Goal: Use online tool/utility: Utilize a website feature to perform a specific function

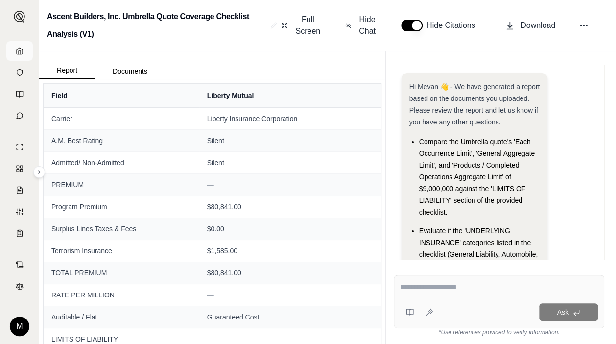
scroll to position [91, 0]
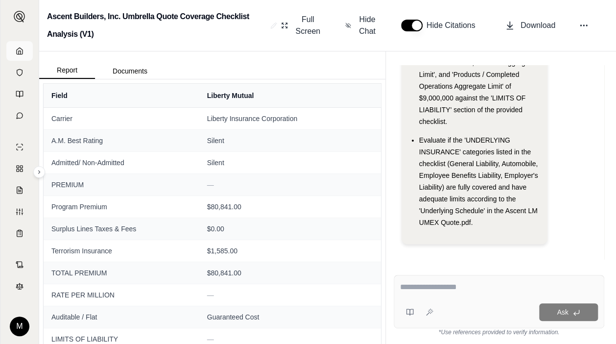
click at [19, 54] on polyline at bounding box center [20, 52] width 2 height 3
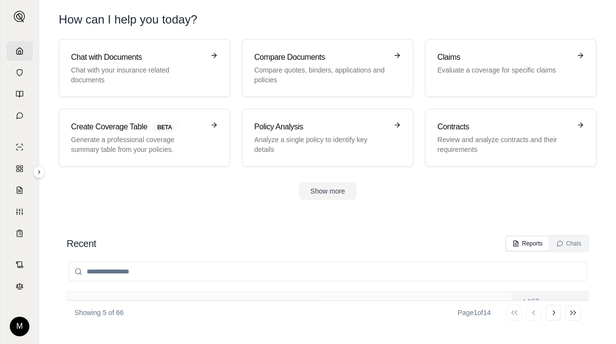
click at [216, 207] on section "Chat with Documents Chat with your insurance related documents Compare Document…" at bounding box center [327, 127] width 569 height 176
click at [179, 136] on p "Generate a professional coverage summary table from your policies." at bounding box center [137, 145] width 133 height 20
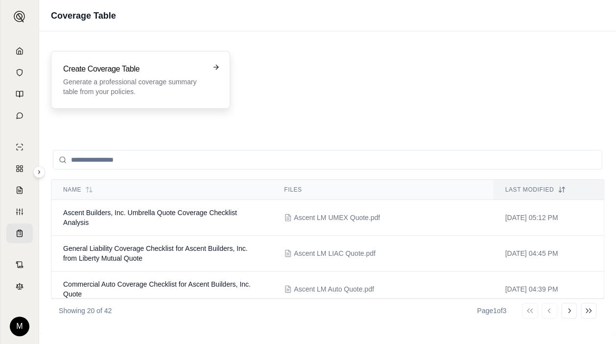
click at [129, 89] on p "Generate a professional coverage summary table from your policies." at bounding box center [133, 87] width 141 height 20
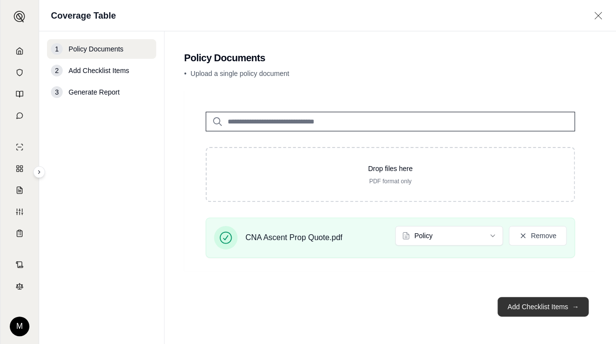
click at [533, 306] on button "Add Checklist Items →" at bounding box center [543, 307] width 91 height 20
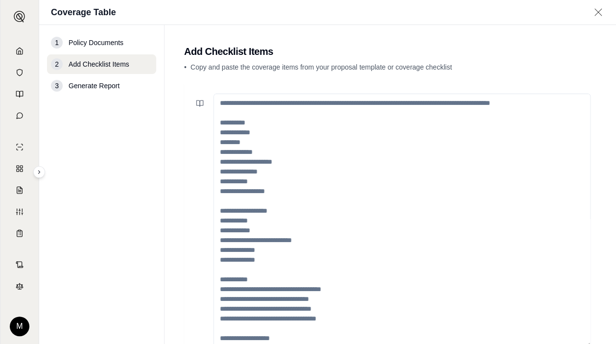
click at [55, 113] on nav "1 Policy Documents 2 Add Checklist Items 3 Generate Report" at bounding box center [101, 184] width 125 height 319
click at [242, 104] on textarea at bounding box center [402, 221] width 377 height 254
paste textarea "**********"
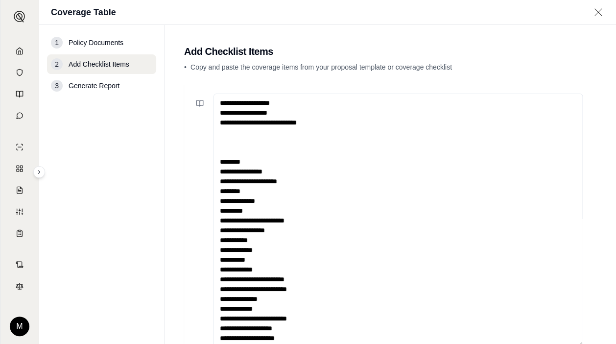
scroll to position [3, 0]
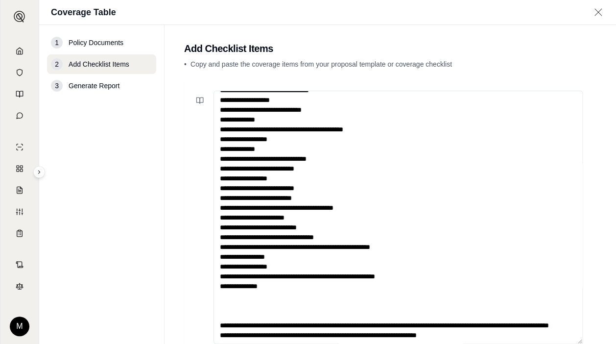
click at [461, 323] on textarea at bounding box center [398, 218] width 369 height 254
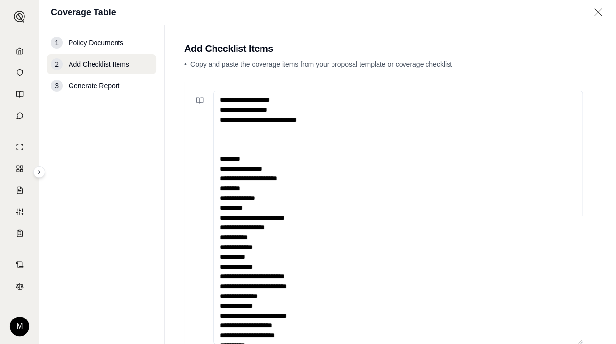
scroll to position [0, 0]
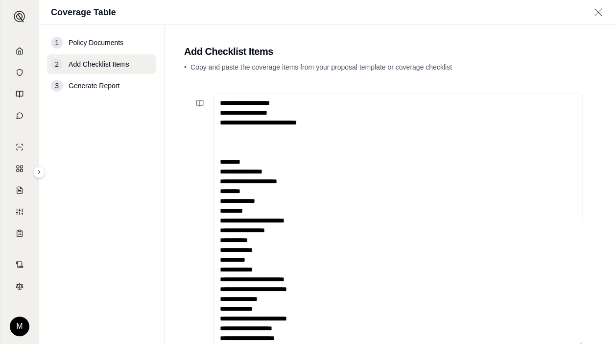
drag, startPoint x: 245, startPoint y: 144, endPoint x: 214, endPoint y: 12, distance: 135.0
click at [214, 12] on div "Coverage Table 1 Policy Documents 2 Add Checklist Items 3 Generate Report Add C…" at bounding box center [327, 172] width 577 height 344
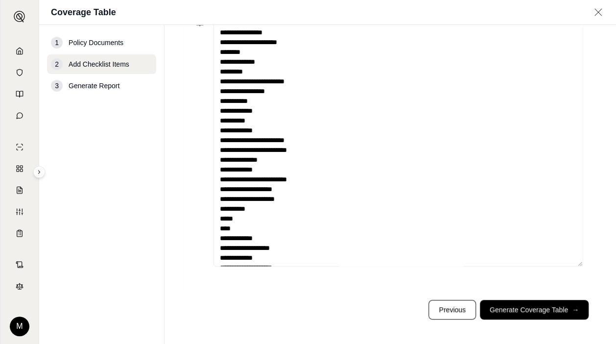
scroll to position [84, 0]
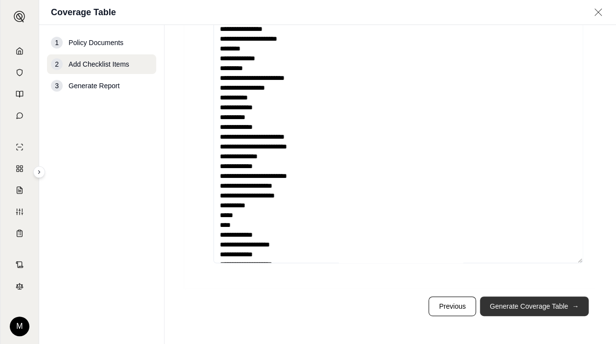
type textarea "**********"
click at [515, 308] on button "Generate Coverage Table →" at bounding box center [534, 306] width 109 height 20
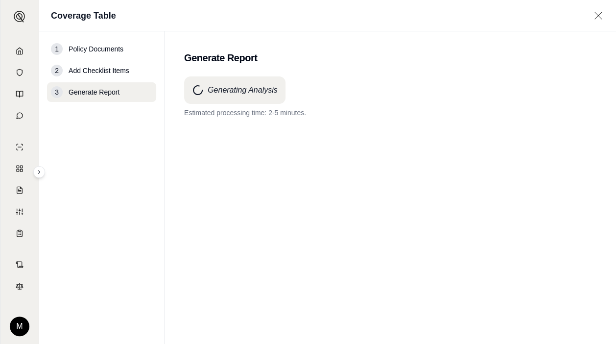
click at [496, 151] on div "Generating Analysis Estimated processing time: 2-5 minutes." at bounding box center [390, 192] width 413 height 232
click at [402, 84] on div "Generating Analysis Processing is taking longer than anticipated. Thank you for…" at bounding box center [390, 96] width 413 height 41
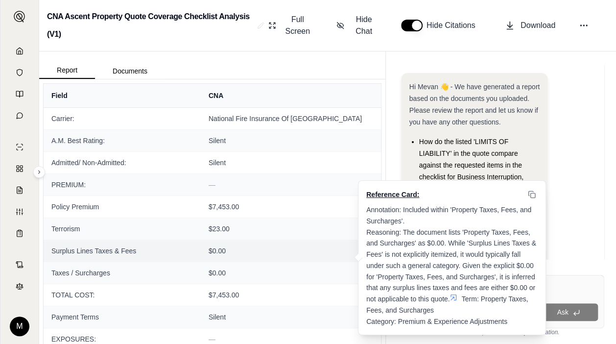
click at [314, 246] on span "$0.00" at bounding box center [291, 251] width 165 height 10
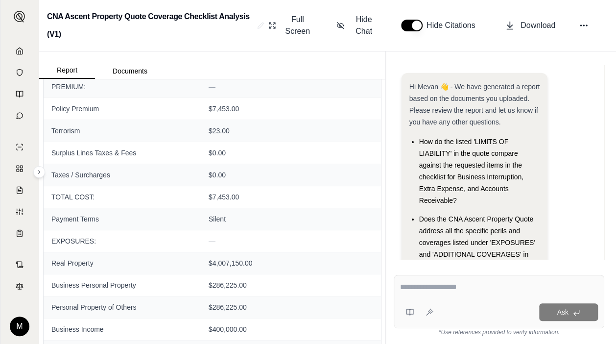
scroll to position [118, 0]
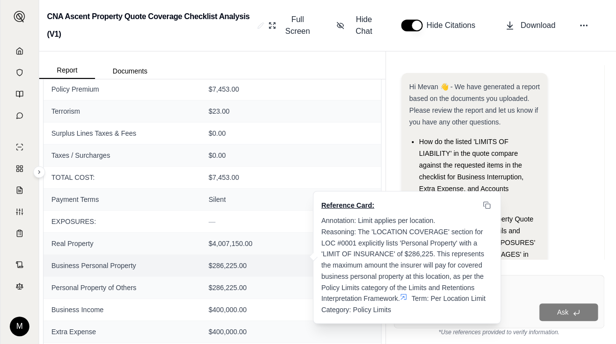
click at [262, 271] on td "$286,225.00 Reference Card: Annotation: Limit applies per location. Reasoning: …" at bounding box center [291, 265] width 180 height 22
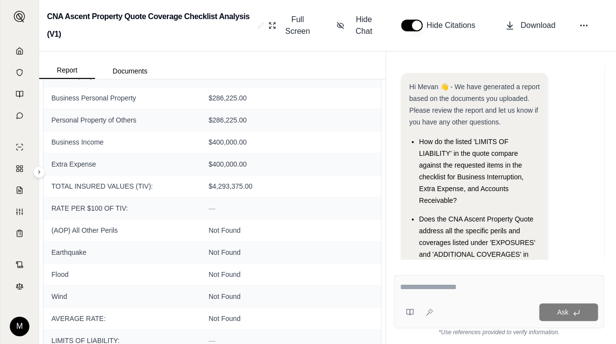
scroll to position [294, 0]
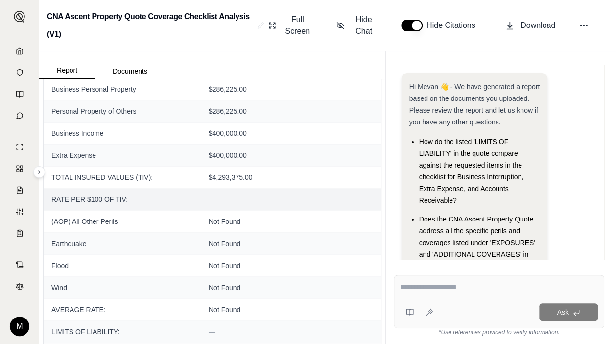
click at [207, 188] on td "—" at bounding box center [291, 199] width 180 height 22
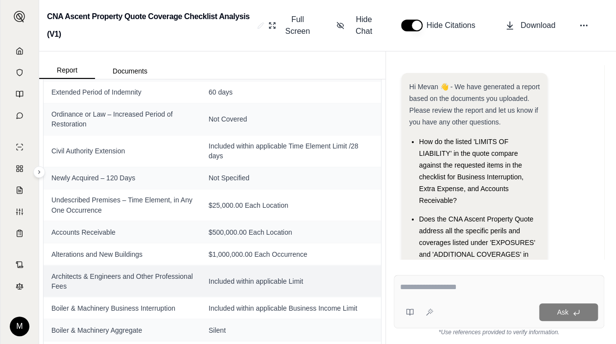
scroll to position [645, 0]
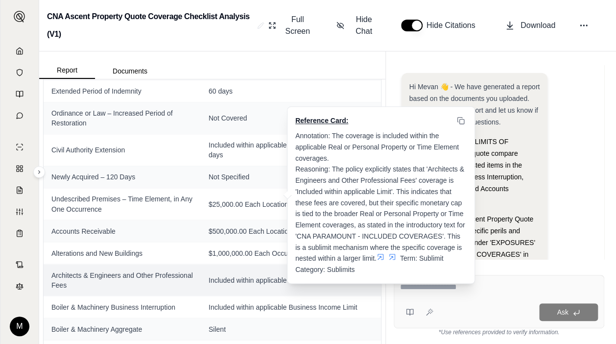
click at [270, 276] on span "Included within applicable Limit" at bounding box center [291, 280] width 165 height 10
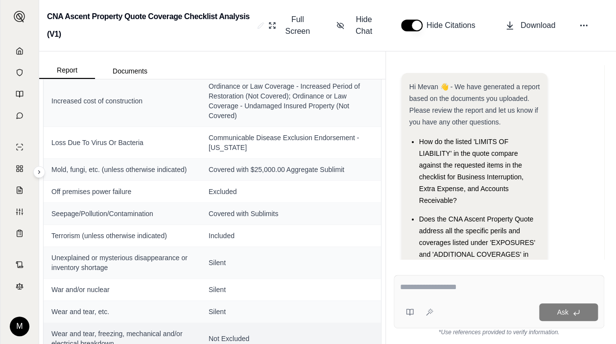
scroll to position [3471, 0]
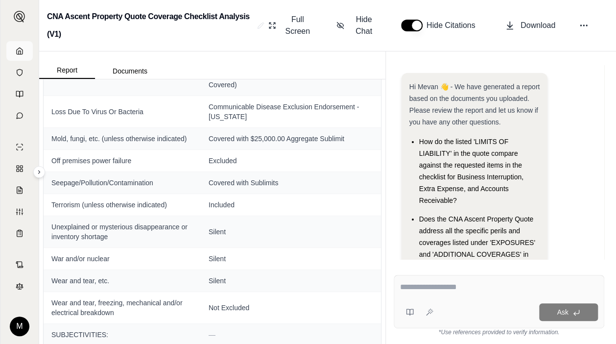
click at [24, 52] on link at bounding box center [19, 51] width 26 height 20
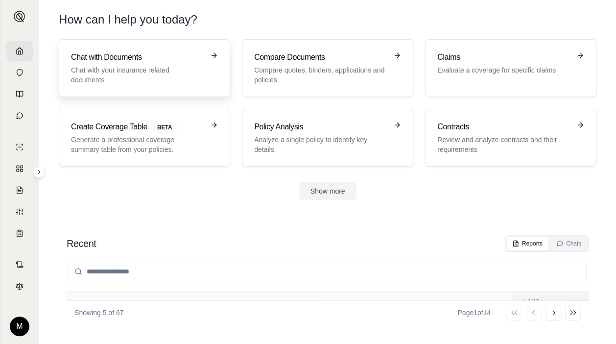
click at [147, 69] on p "Chat with your insurance related documents" at bounding box center [137, 75] width 133 height 20
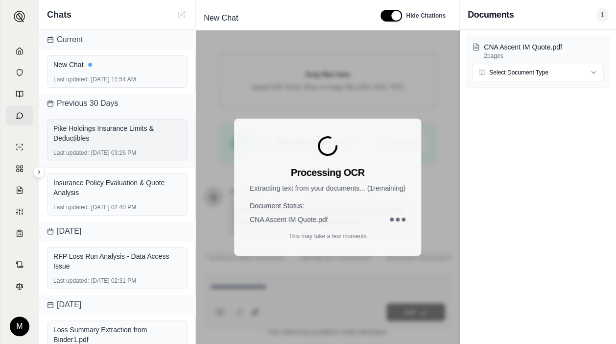
scroll to position [203, 0]
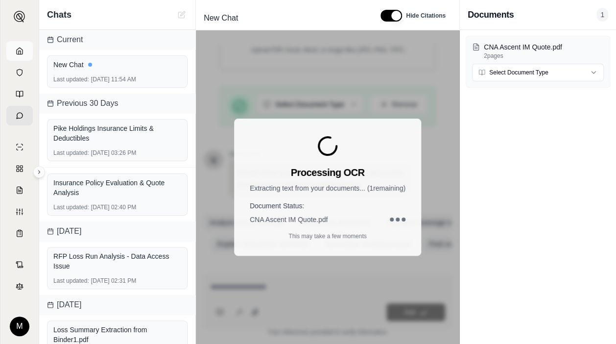
click at [25, 50] on link at bounding box center [19, 51] width 26 height 20
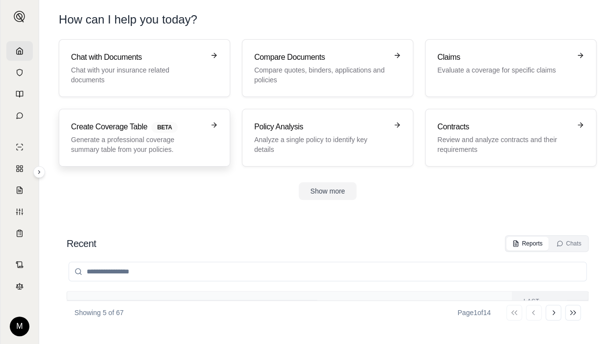
click at [139, 133] on div "Create Coverage Table BETA Generate a professional coverage summary table from …" at bounding box center [137, 137] width 133 height 33
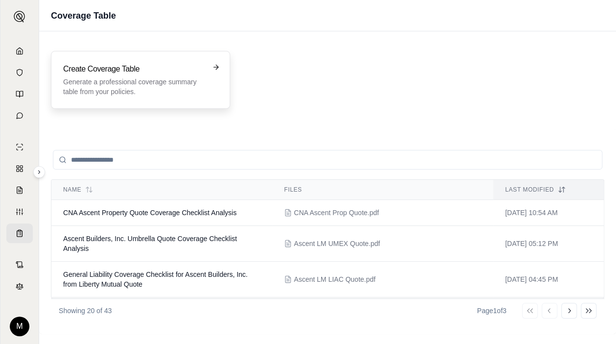
click at [132, 87] on p "Generate a professional coverage summary table from your policies." at bounding box center [133, 87] width 141 height 20
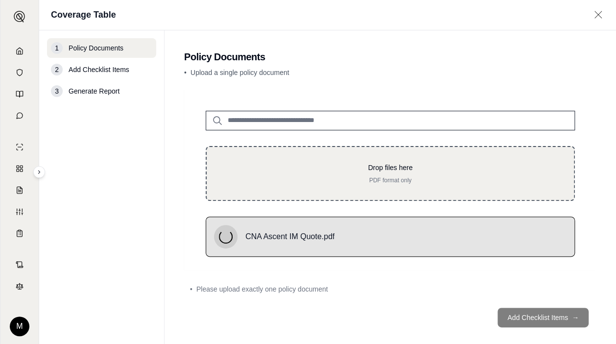
click at [292, 176] on p "PDF format only" at bounding box center [390, 180] width 336 height 8
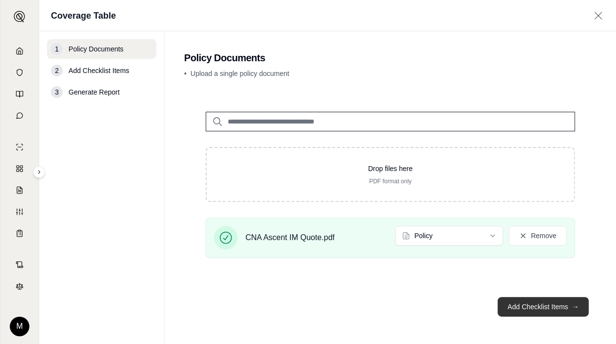
click at [535, 305] on button "Add Checklist Items →" at bounding box center [543, 307] width 91 height 20
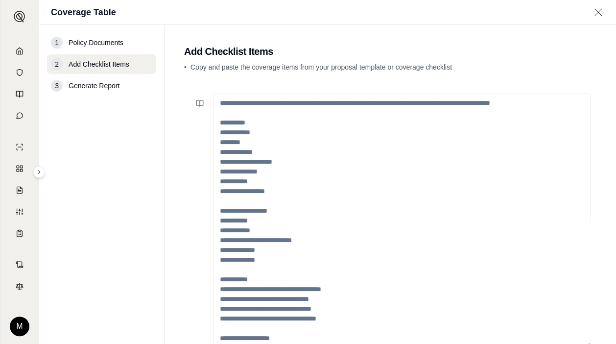
click at [237, 135] on textarea at bounding box center [402, 221] width 377 height 254
paste textarea "**********"
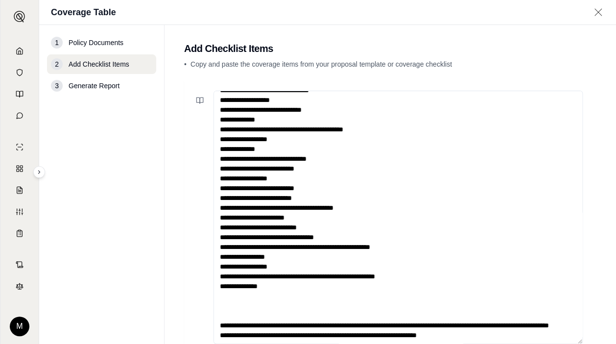
scroll to position [10, 0]
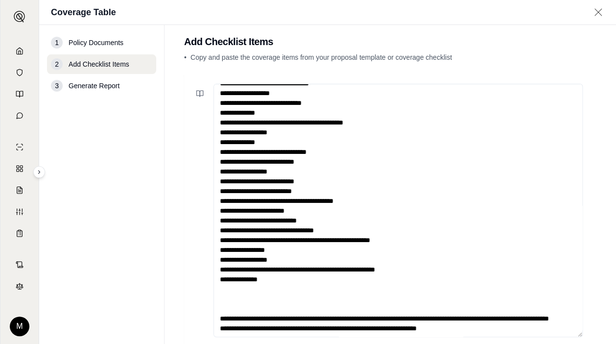
drag, startPoint x: 458, startPoint y: 329, endPoint x: 230, endPoint y: 269, distance: 235.2
click at [230, 269] on textarea at bounding box center [398, 211] width 369 height 254
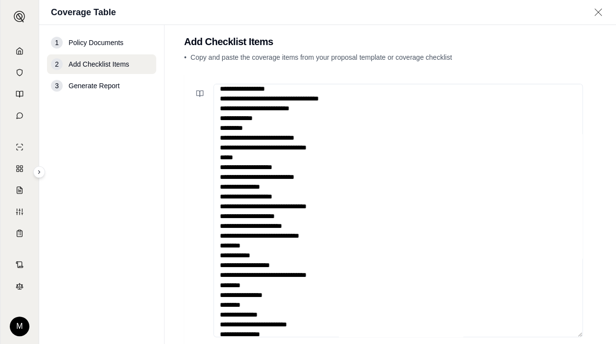
scroll to position [0, 0]
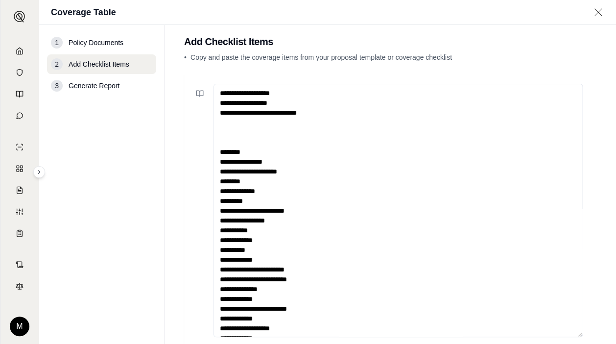
drag, startPoint x: 245, startPoint y: 138, endPoint x: 220, endPoint y: 57, distance: 84.2
click at [220, 57] on main "Add Checklist Items • Copy and paste the coverage items from your proposal temp…" at bounding box center [391, 184] width 452 height 319
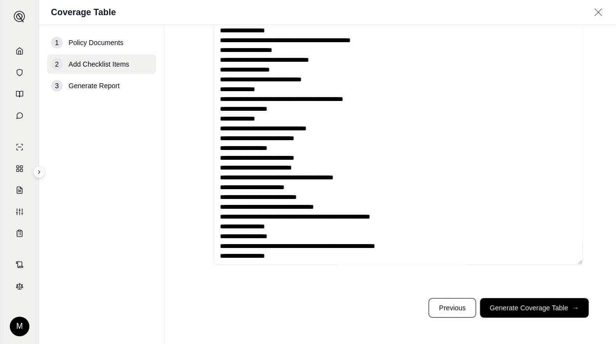
scroll to position [84, 0]
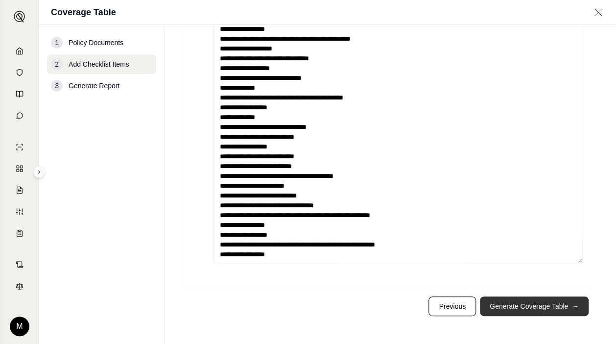
type textarea "**********"
click at [535, 312] on button "Generate Coverage Table →" at bounding box center [534, 306] width 109 height 20
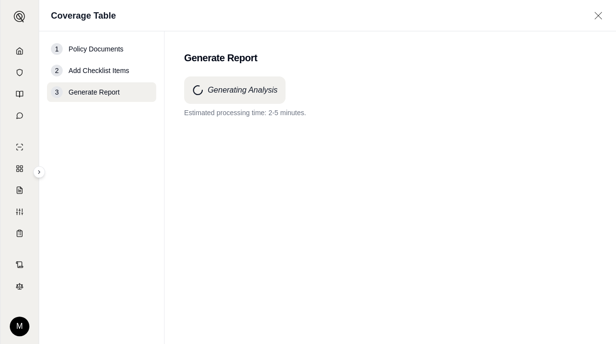
click at [98, 253] on nav "1 Policy Documents 2 Add Checklist Items 3 Generate Report" at bounding box center [101, 187] width 125 height 313
click at [231, 184] on div "Generating Analysis Processing is taking longer than anticipated. Thank you for…" at bounding box center [390, 192] width 413 height 232
click at [314, 179] on div "Generating Analysis Processing is taking longer than anticipated. Thank you for…" at bounding box center [390, 192] width 413 height 232
click at [298, 170] on div "Generating Analysis Processing is taking longer than anticipated. Thank you for…" at bounding box center [390, 192] width 413 height 232
click at [232, 186] on div "Generating Analysis Processing is taking longer than anticipated. Thank you for…" at bounding box center [390, 192] width 413 height 232
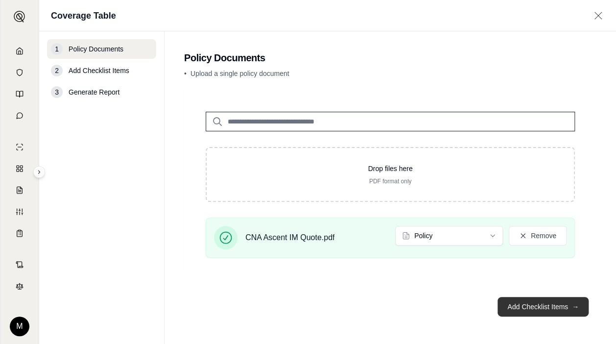
click at [537, 311] on button "Add Checklist Items →" at bounding box center [543, 307] width 91 height 20
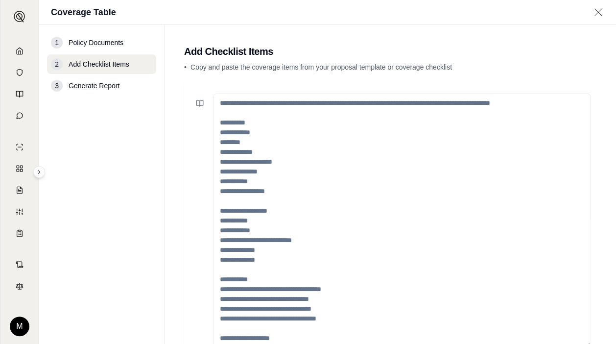
click at [232, 127] on textarea at bounding box center [402, 221] width 377 height 254
click at [226, 104] on textarea at bounding box center [402, 221] width 377 height 254
paste textarea "**********"
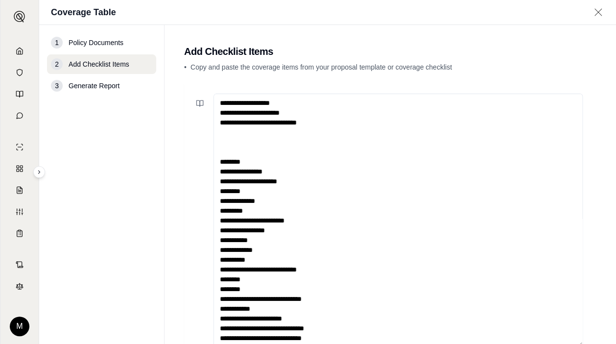
scroll to position [3, 0]
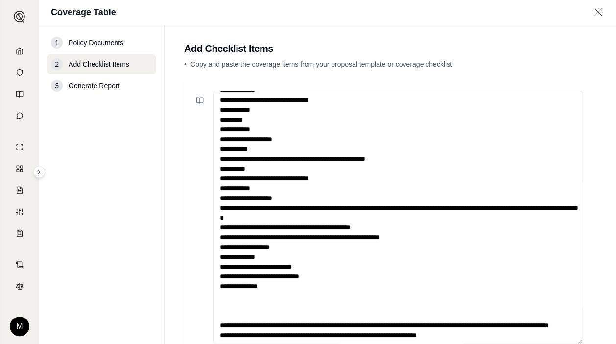
drag, startPoint x: 458, startPoint y: 327, endPoint x: 255, endPoint y: 284, distance: 207.9
click at [255, 284] on textarea at bounding box center [398, 218] width 369 height 254
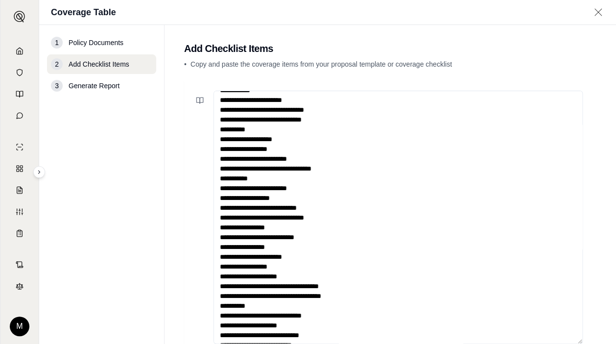
scroll to position [0, 0]
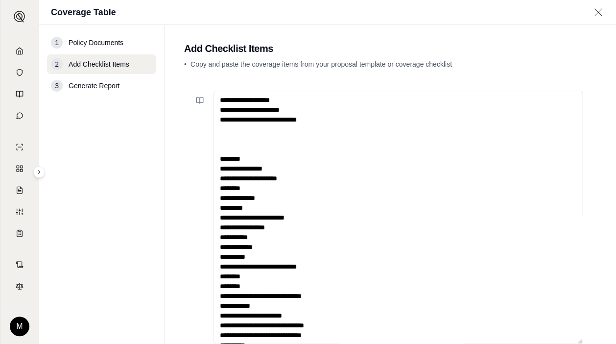
drag, startPoint x: 255, startPoint y: 148, endPoint x: 210, endPoint y: 82, distance: 80.2
click at [210, 82] on div at bounding box center [390, 225] width 413 height 289
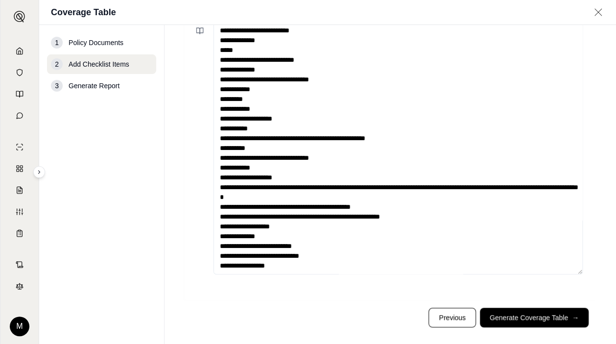
scroll to position [84, 0]
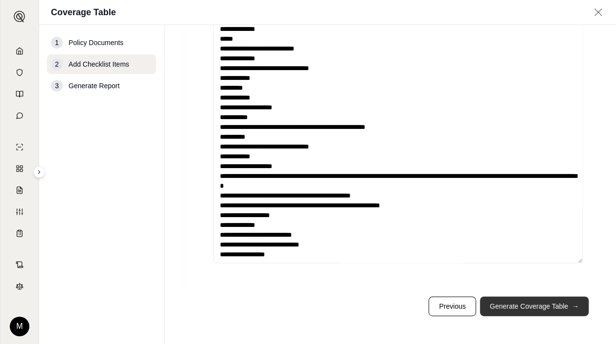
type textarea "**********"
click at [528, 304] on button "Generate Coverage Table →" at bounding box center [534, 306] width 109 height 20
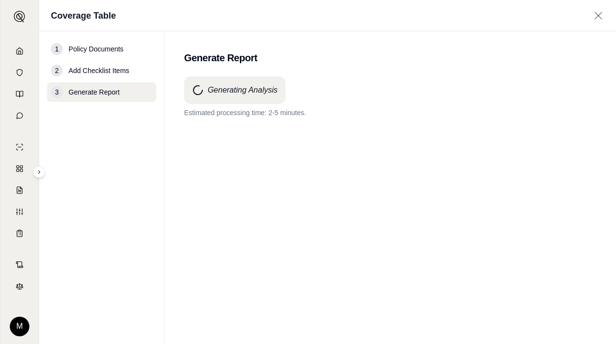
scroll to position [0, 0]
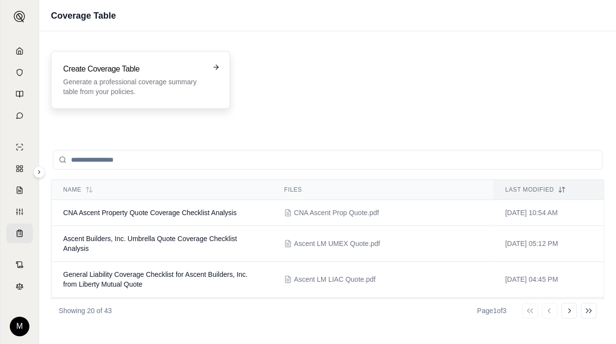
click at [169, 80] on p "Generate a professional coverage summary table from your policies." at bounding box center [133, 87] width 141 height 20
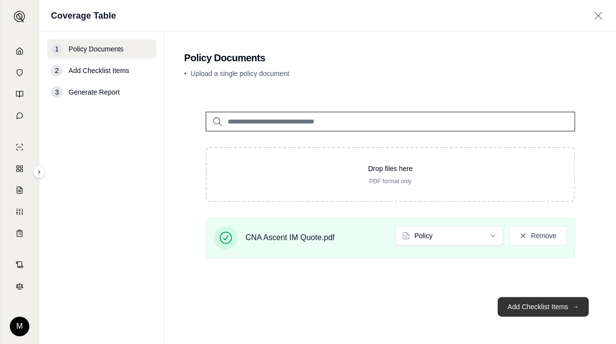
click at [529, 310] on button "Add Checklist Items →" at bounding box center [543, 307] width 91 height 20
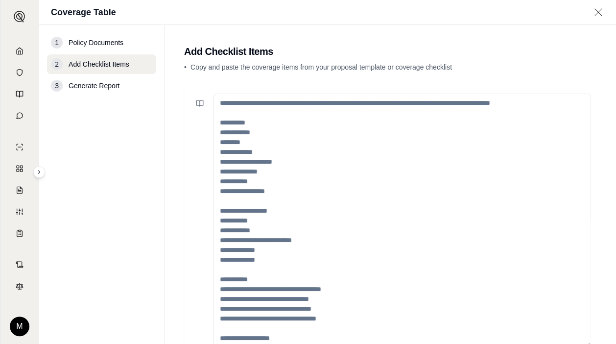
click at [246, 120] on textarea at bounding box center [402, 221] width 377 height 254
paste textarea "**********"
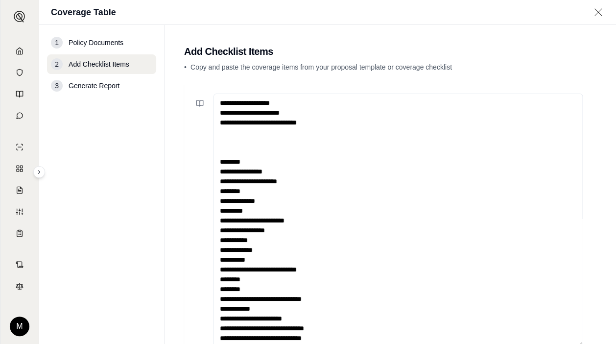
scroll to position [3, 0]
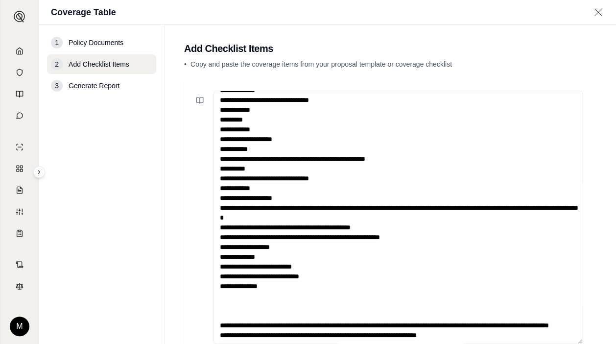
drag, startPoint x: 471, startPoint y: 330, endPoint x: 234, endPoint y: 277, distance: 243.0
click at [234, 277] on textarea at bounding box center [398, 218] width 369 height 254
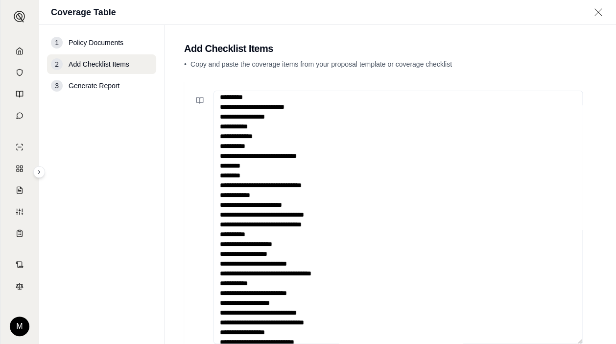
scroll to position [0, 0]
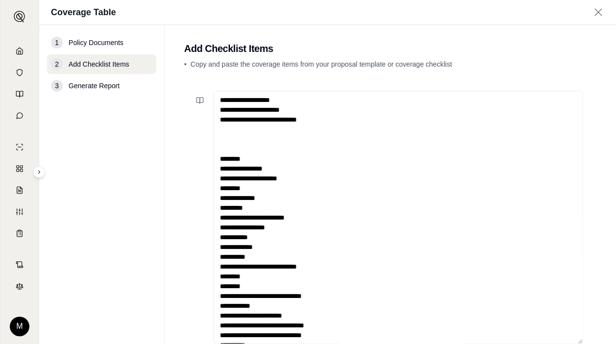
drag, startPoint x: 246, startPoint y: 145, endPoint x: 207, endPoint y: 83, distance: 73.3
click at [207, 83] on div at bounding box center [390, 225] width 413 height 289
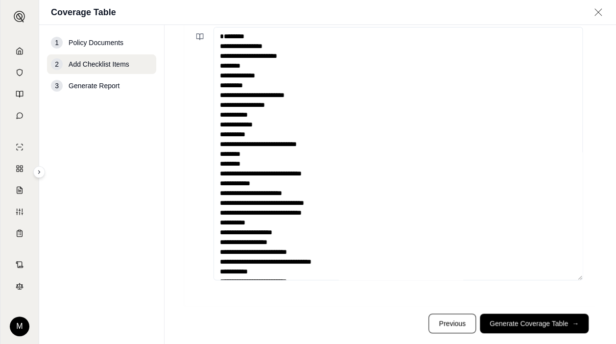
scroll to position [84, 0]
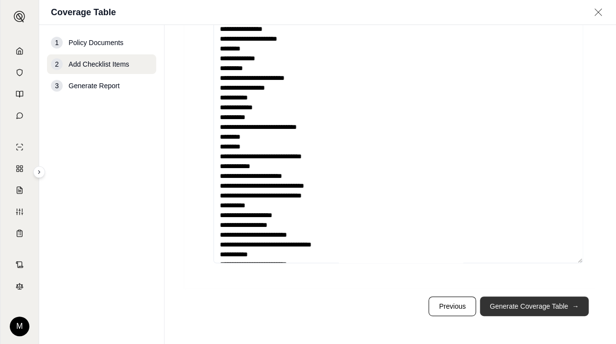
type textarea "**********"
click at [503, 308] on button "Generate Coverage Table →" at bounding box center [534, 306] width 109 height 20
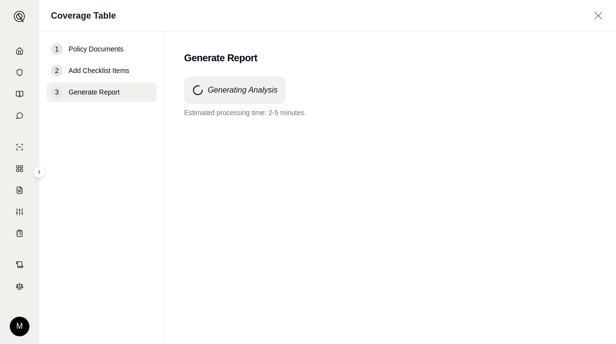
click at [382, 226] on div "Generating Analysis Estimated processing time: 2-5 minutes." at bounding box center [390, 192] width 413 height 232
click at [74, 218] on nav "1 Policy Documents 2 Add Checklist Items 3 Generate Report" at bounding box center [101, 187] width 125 height 313
click at [274, 211] on div "Generating Analysis Processing is taking longer than anticipated. Thank you for…" at bounding box center [390, 192] width 413 height 232
click at [78, 226] on nav "1 Policy Documents 2 Add Checklist Items 3 Generate Report" at bounding box center [101, 187] width 125 height 313
click at [260, 174] on div "Generating Analysis Processing is taking longer than anticipated. Thank you for…" at bounding box center [390, 192] width 413 height 232
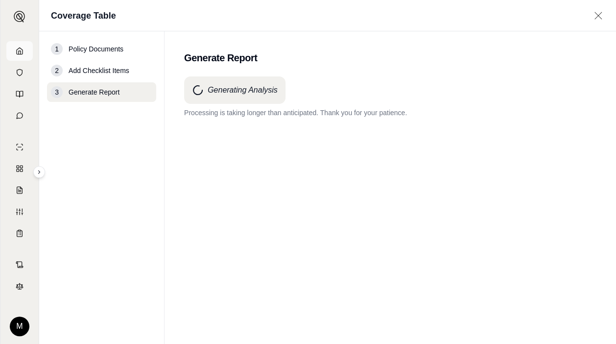
click at [22, 50] on icon at bounding box center [20, 51] width 8 height 8
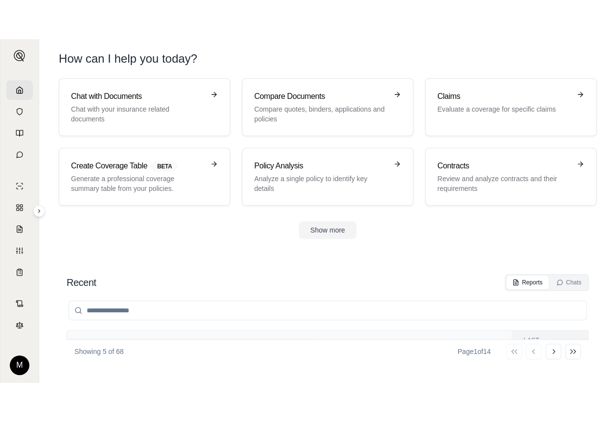
scroll to position [39, 0]
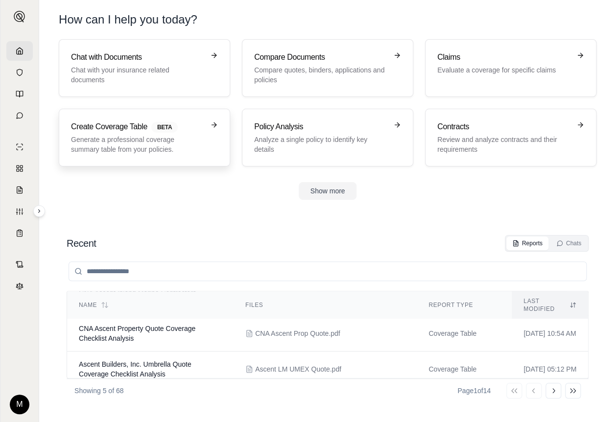
click at [164, 120] on link "Create Coverage Table BETA Generate a professional coverage summary table from …" at bounding box center [145, 138] width 172 height 58
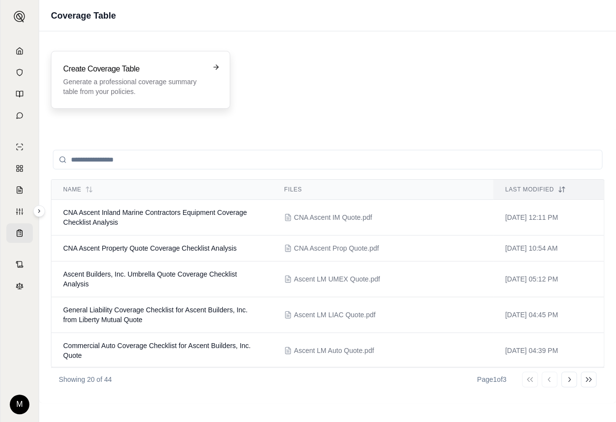
click at [139, 77] on p "Generate a professional coverage summary table from your policies." at bounding box center [133, 87] width 141 height 20
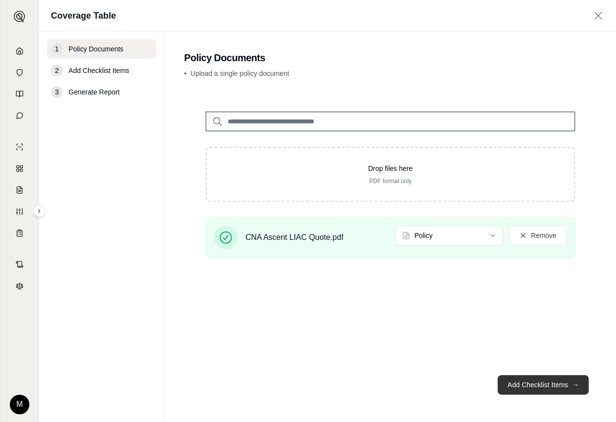
click at [530, 344] on button "Add Checklist Items →" at bounding box center [543, 385] width 91 height 20
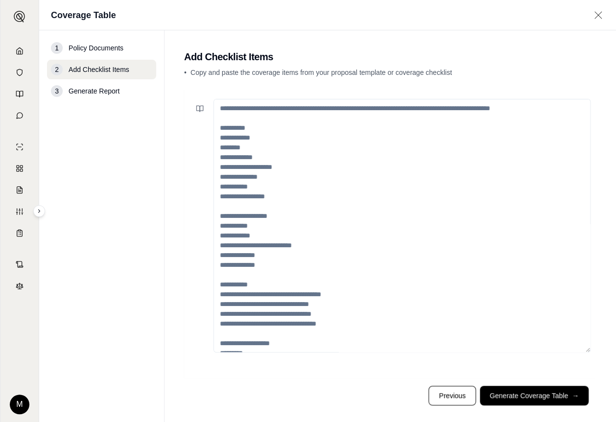
click at [237, 150] on textarea at bounding box center [402, 226] width 377 height 254
paste textarea "**********"
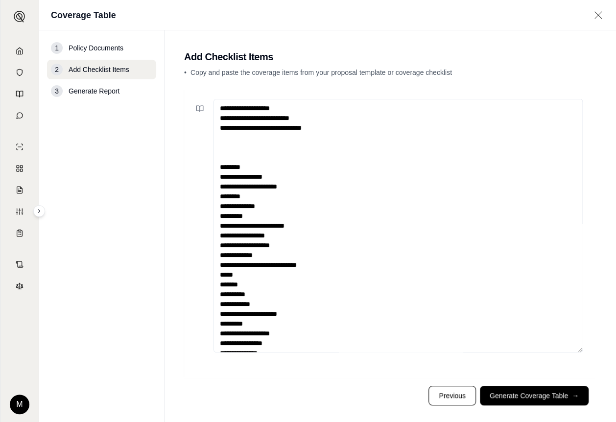
scroll to position [1102, 0]
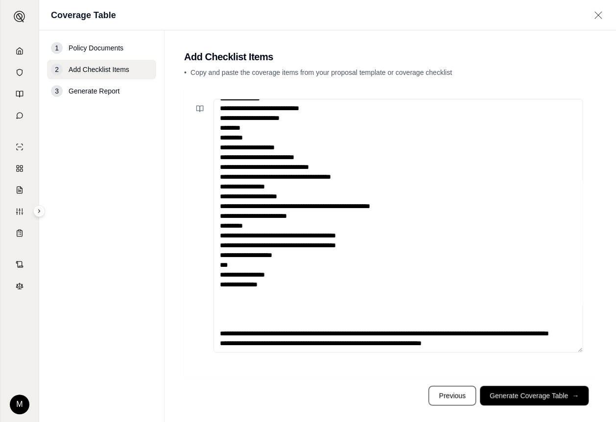
drag, startPoint x: 494, startPoint y: 318, endPoint x: 319, endPoint y: 263, distance: 182.7
click at [319, 263] on textarea at bounding box center [398, 226] width 369 height 254
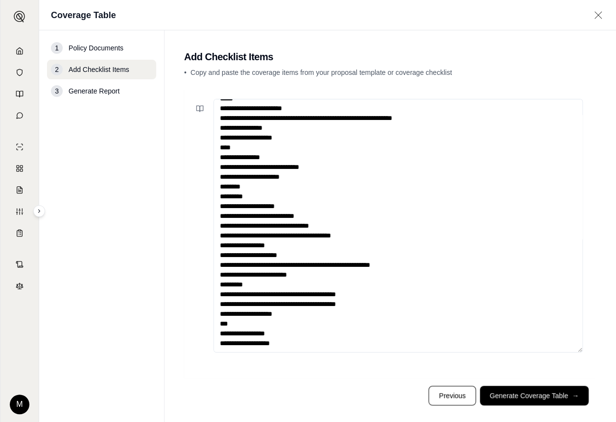
scroll to position [1049, 0]
click at [573, 298] on textarea at bounding box center [398, 226] width 369 height 254
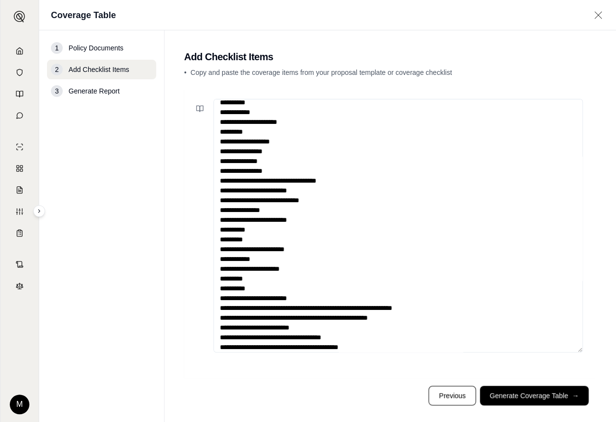
scroll to position [0, 0]
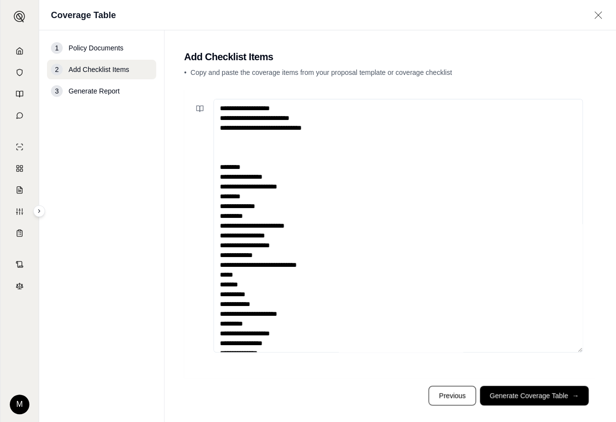
drag, startPoint x: 267, startPoint y: 148, endPoint x: 184, endPoint y: 77, distance: 109.4
click at [184, 77] on main "Add Checklist Items • Copy and paste the coverage items from your proposal temp…" at bounding box center [391, 226] width 452 height 392
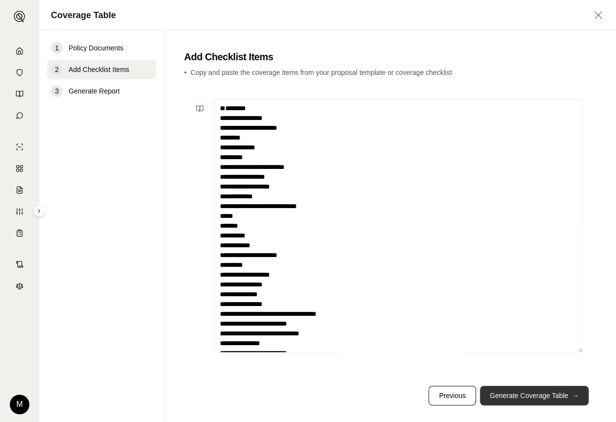
type textarea "**********"
click at [506, 344] on button "Generate Coverage Table →" at bounding box center [534, 396] width 109 height 20
